Goal: Transaction & Acquisition: Purchase product/service

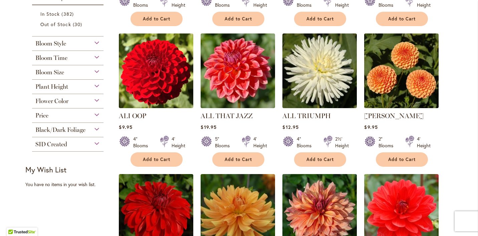
scroll to position [272, 0]
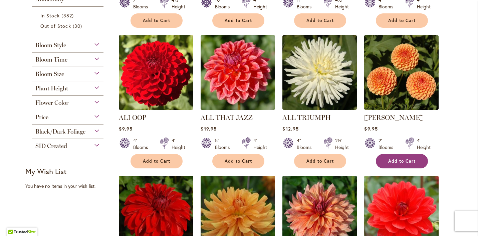
click at [409, 164] on button "Add to Cart" at bounding box center [402, 161] width 52 height 14
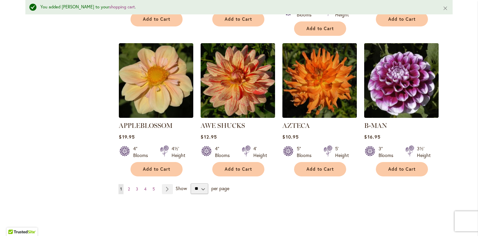
scroll to position [577, 0]
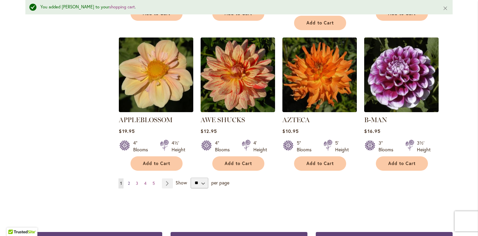
click at [129, 180] on span "2" at bounding box center [129, 182] width 2 height 5
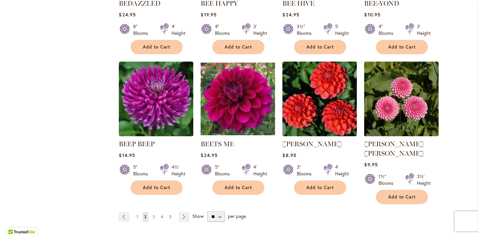
scroll to position [527, 0]
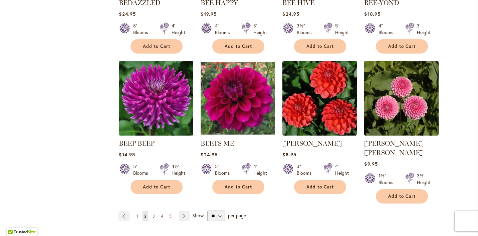
click at [154, 213] on span "3" at bounding box center [154, 215] width 2 height 5
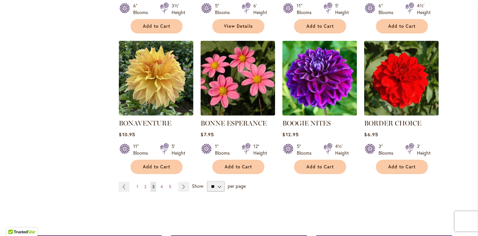
scroll to position [552, 0]
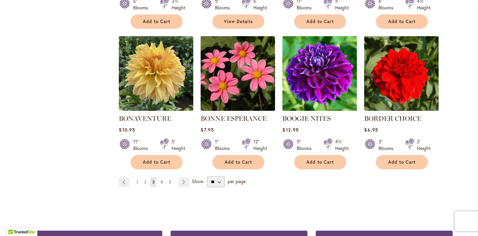
click at [162, 182] on span "4" at bounding box center [162, 181] width 2 height 5
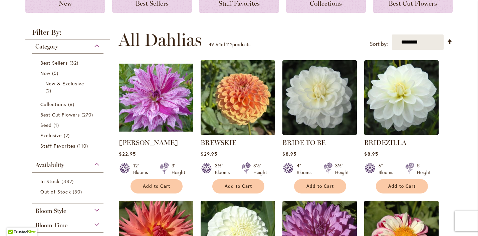
scroll to position [116, 0]
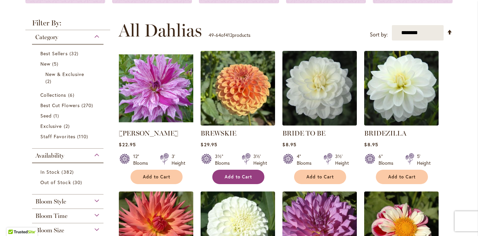
click at [229, 176] on span "Add to Cart" at bounding box center [238, 177] width 27 height 6
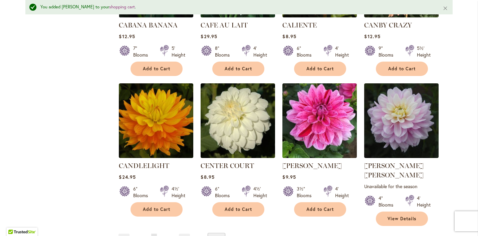
scroll to position [558, 0]
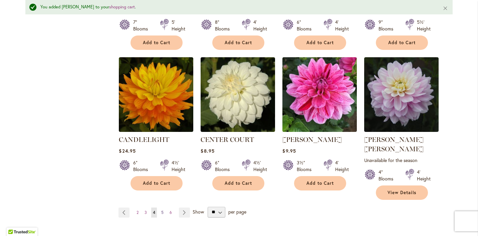
click at [163, 209] on span "5" at bounding box center [162, 211] width 2 height 5
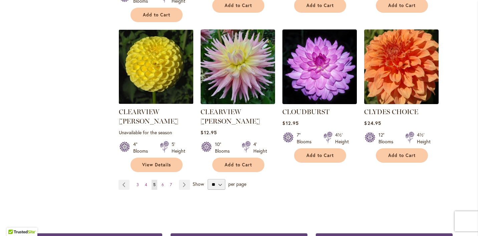
scroll to position [578, 0]
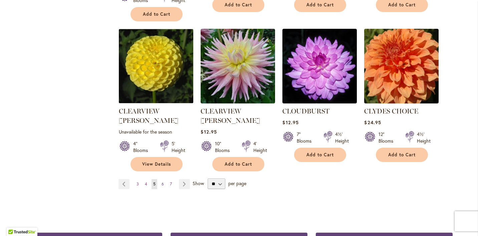
click at [160, 179] on link "Page 6" at bounding box center [163, 184] width 6 height 10
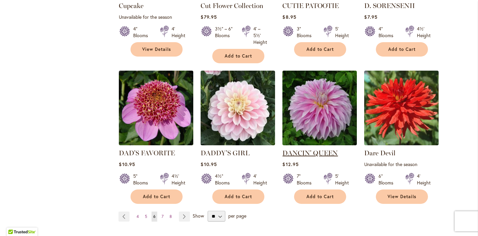
scroll to position [588, 0]
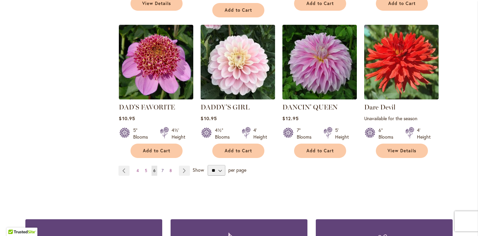
click at [164, 165] on link "Page 7" at bounding box center [162, 170] width 5 height 10
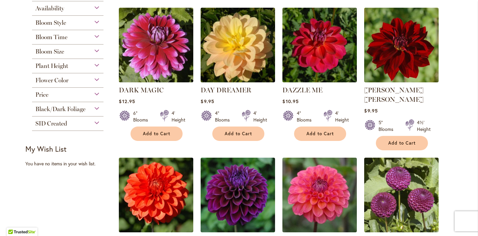
scroll to position [159, 0]
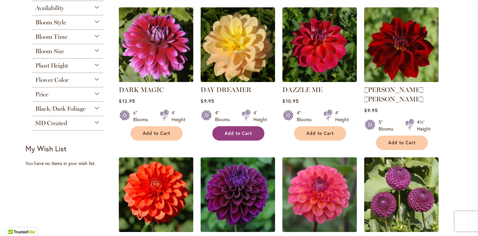
click at [253, 133] on button "Add to Cart" at bounding box center [239, 133] width 52 height 14
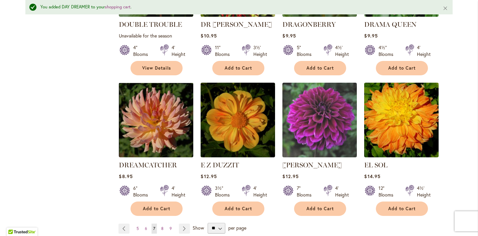
scroll to position [543, 0]
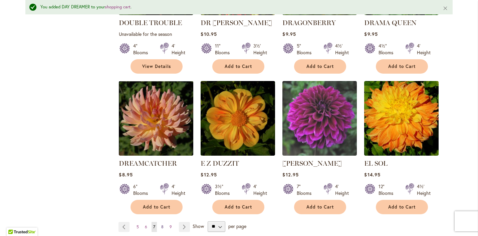
click at [161, 224] on span "8" at bounding box center [162, 226] width 2 height 5
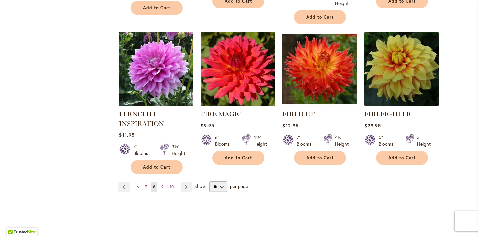
scroll to position [580, 0]
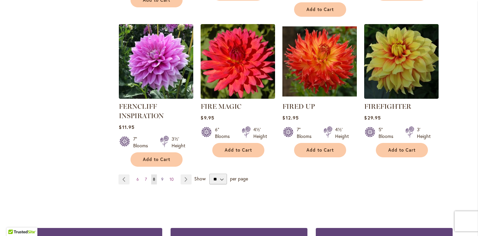
click at [162, 178] on span "9" at bounding box center [162, 178] width 2 height 5
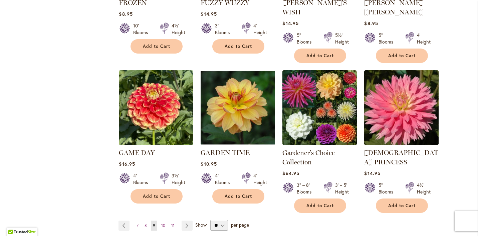
scroll to position [550, 0]
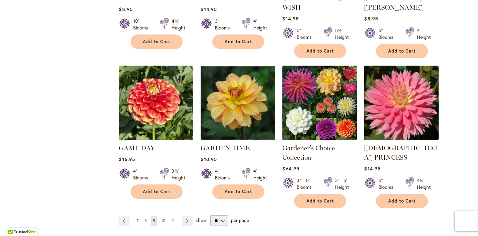
click at [163, 218] on span "10" at bounding box center [163, 220] width 4 height 5
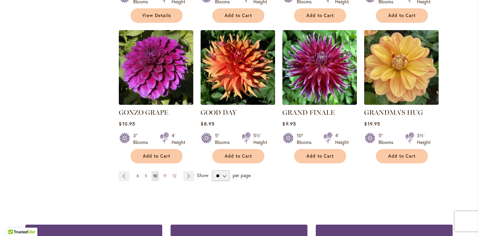
scroll to position [582, 0]
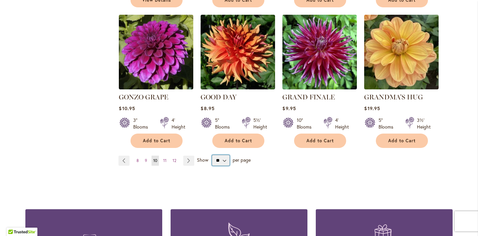
select select "**"
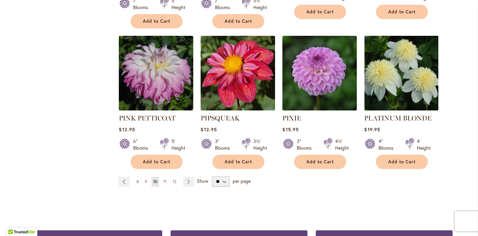
scroll to position [1167, 0]
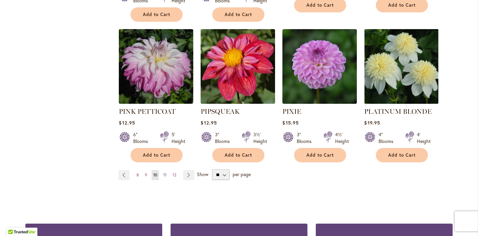
click at [163, 170] on link "Page 11" at bounding box center [165, 175] width 7 height 10
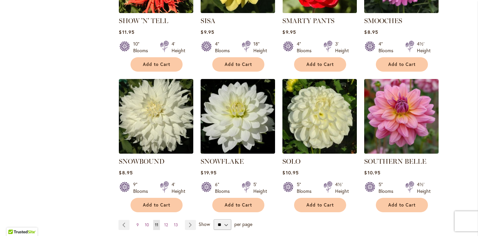
scroll to position [1090, 0]
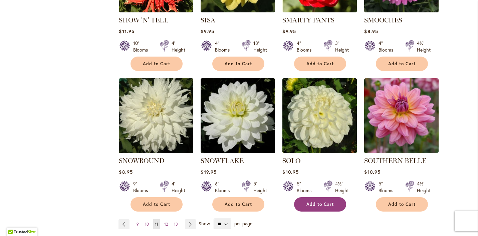
click at [303, 197] on button "Add to Cart" at bounding box center [320, 204] width 52 height 14
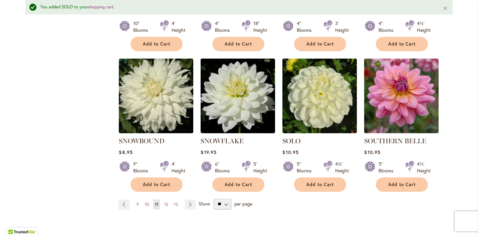
scroll to position [1128, 0]
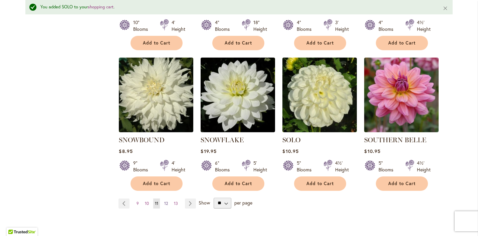
click at [169, 198] on link "Page 12" at bounding box center [166, 203] width 7 height 10
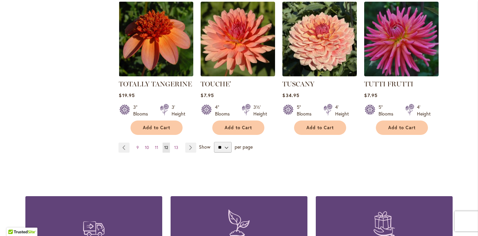
scroll to position [1167, 0]
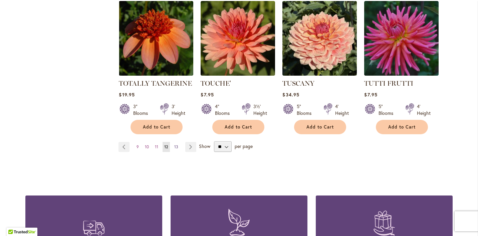
click at [176, 144] on span "13" at bounding box center [176, 146] width 4 height 5
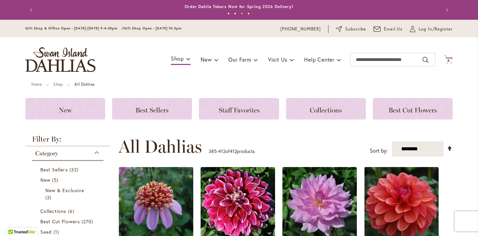
click at [450, 59] on span "4 4 items" at bounding box center [449, 60] width 7 height 3
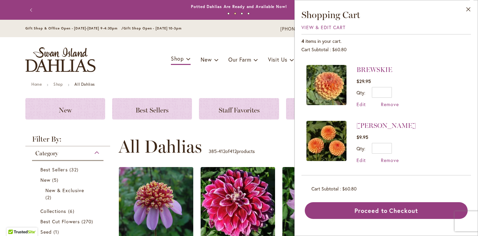
scroll to position [108, 0]
click at [469, 7] on button "Close" at bounding box center [469, 10] width 18 height 21
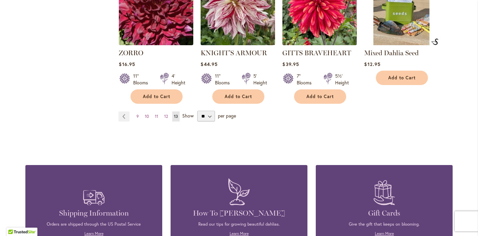
scroll to position [955, 0]
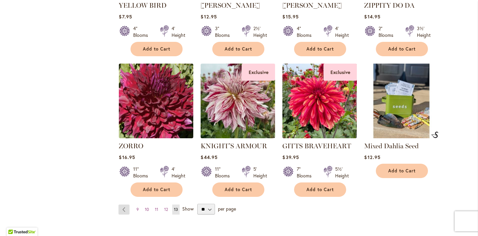
click at [125, 204] on link "Page Previous" at bounding box center [124, 209] width 11 height 10
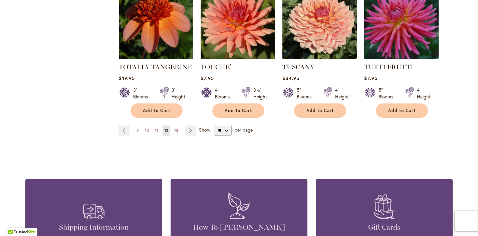
scroll to position [1183, 0]
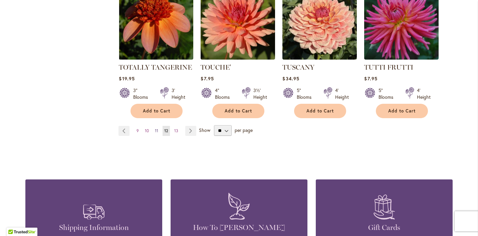
click at [157, 126] on link "Page 11" at bounding box center [156, 131] width 7 height 10
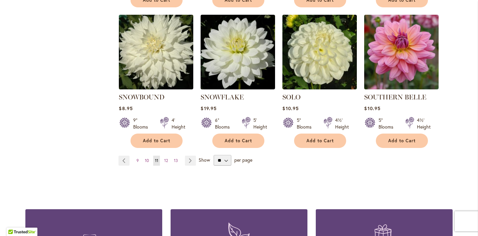
scroll to position [1158, 0]
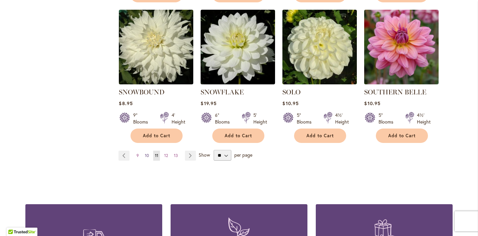
click at [147, 153] on span "10" at bounding box center [147, 155] width 4 height 5
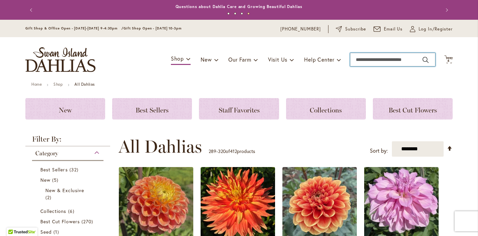
click at [392, 57] on input "Search" at bounding box center [392, 59] width 85 height 13
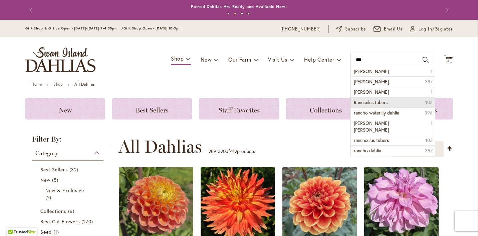
click at [384, 101] on span "Ranuculus tubers" at bounding box center [371, 102] width 34 height 6
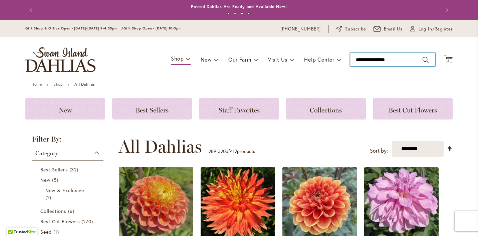
type input "**********"
